Goal: Task Accomplishment & Management: Use online tool/utility

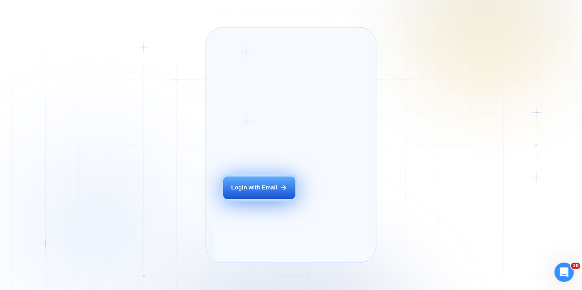
click at [269, 192] on div "Login with Email" at bounding box center [254, 188] width 46 height 8
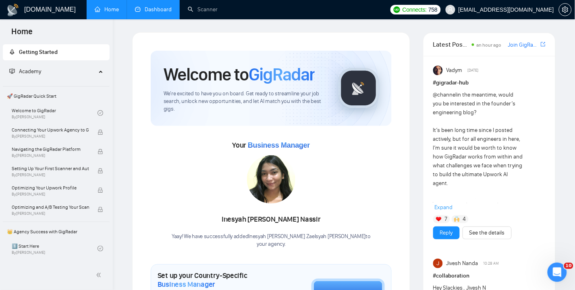
click at [148, 8] on link "Dashboard" at bounding box center [153, 9] width 37 height 7
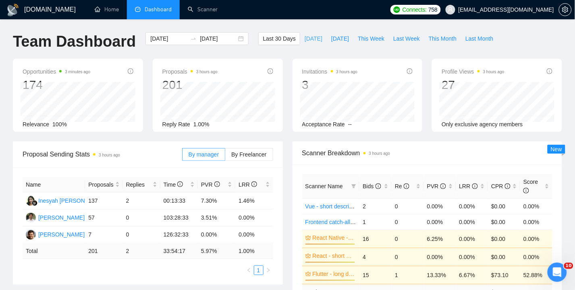
click at [311, 38] on span "[DATE]" at bounding box center [314, 38] width 18 height 9
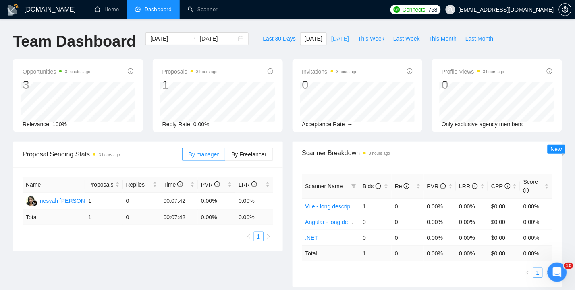
click at [337, 38] on span "[DATE]" at bounding box center [340, 38] width 18 height 9
type input "[DATE]"
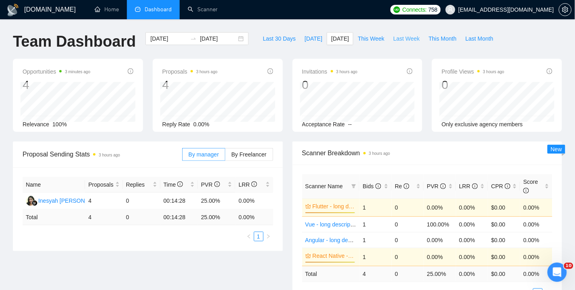
click at [411, 39] on span "Last Week" at bounding box center [406, 38] width 27 height 9
type input "[DATE]"
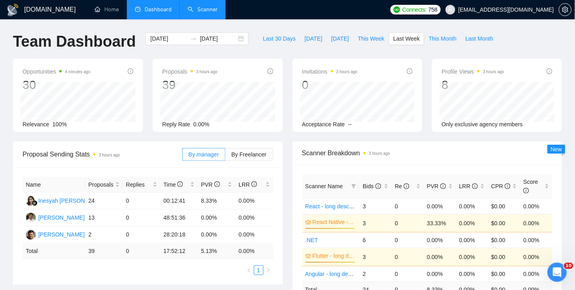
click at [209, 6] on link "Scanner" at bounding box center [203, 9] width 30 height 7
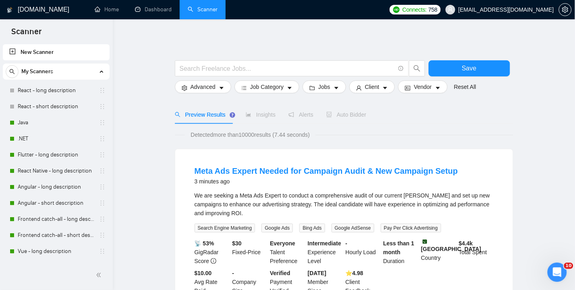
drag, startPoint x: 299, startPoint y: 39, endPoint x: 232, endPoint y: 8, distance: 73.9
